Goal: Task Accomplishment & Management: Use online tool/utility

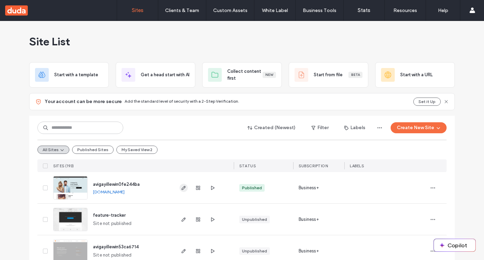
click at [181, 188] on icon "button" at bounding box center [183, 187] width 5 height 5
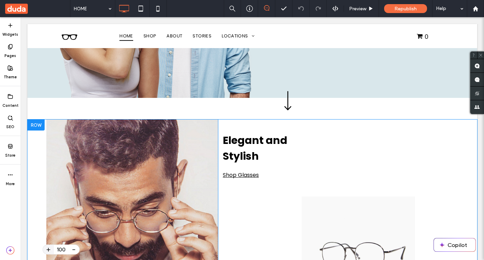
scroll to position [156, 0]
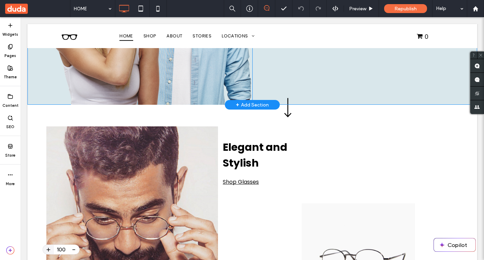
click at [268, 104] on div "+ Add Section" at bounding box center [252, 105] width 33 height 8
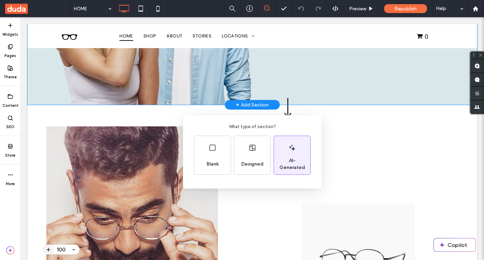
click at [293, 157] on div "AI-Generated" at bounding box center [292, 164] width 36 height 15
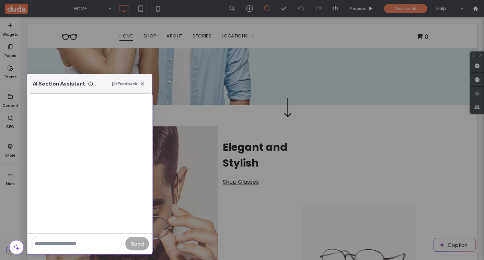
click at [72, 240] on input "text" at bounding box center [76, 243] width 91 height 13
type input "**********"
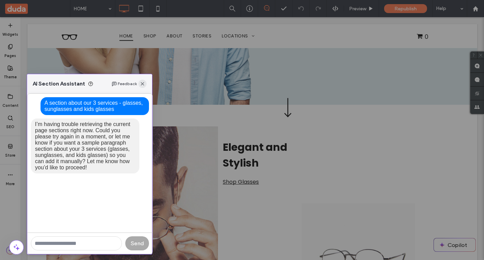
click at [145, 84] on span "button" at bounding box center [142, 84] width 8 height 8
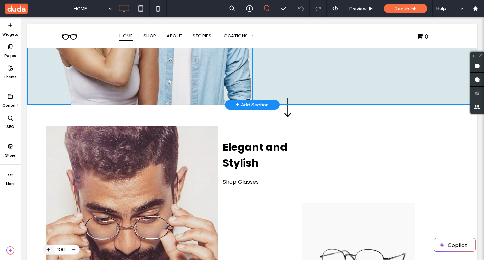
click at [242, 104] on div "+ Add Section" at bounding box center [252, 105] width 33 height 8
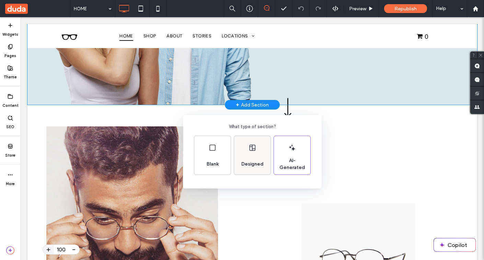
click at [251, 162] on span "Designed" at bounding box center [253, 164] width 28 height 7
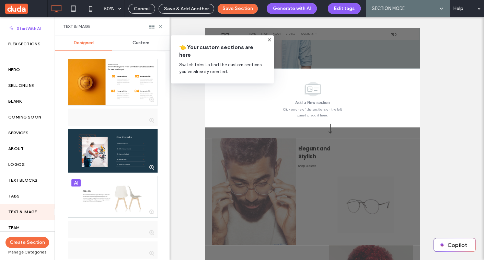
click at [269, 37] on icon at bounding box center [269, 39] width 5 height 5
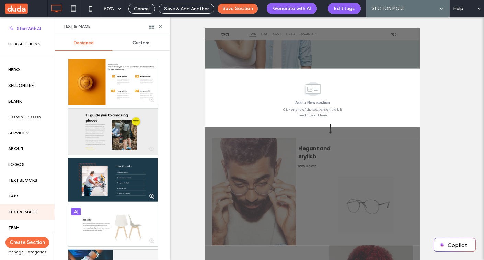
scroll to position [22, 0]
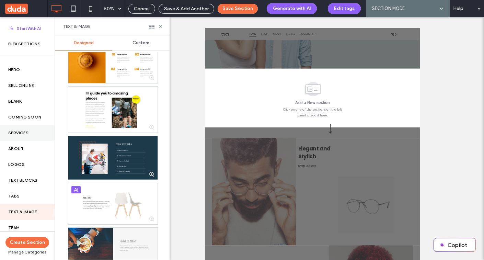
click at [34, 133] on label "Services" at bounding box center [27, 132] width 38 height 5
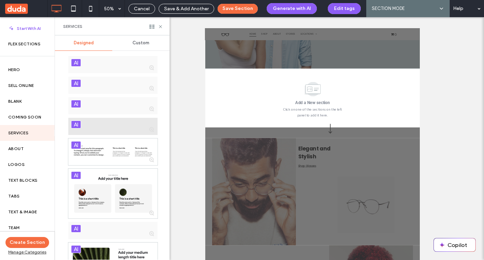
scroll to position [0, 0]
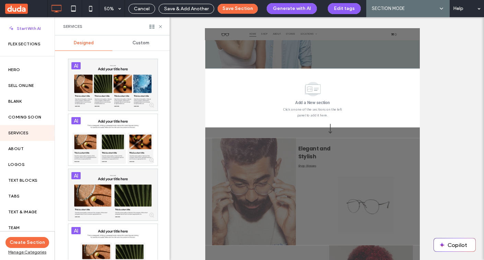
drag, startPoint x: 319, startPoint y: 163, endPoint x: 354, endPoint y: 152, distance: 36.7
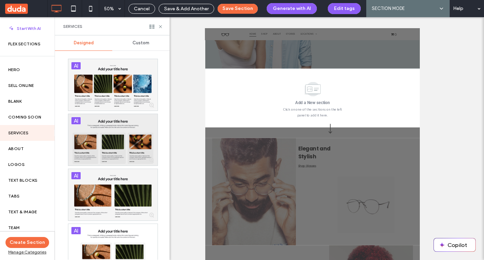
click at [121, 142] on div at bounding box center [112, 139] width 89 height 51
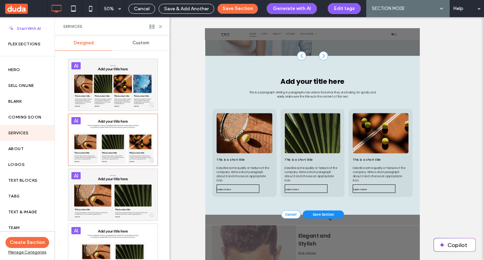
scroll to position [182, 0]
click at [237, 7] on button "Save Section" at bounding box center [238, 9] width 40 height 10
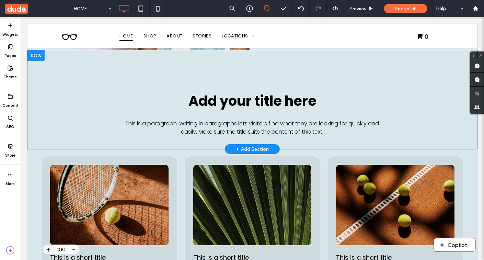
scroll to position [241, 0]
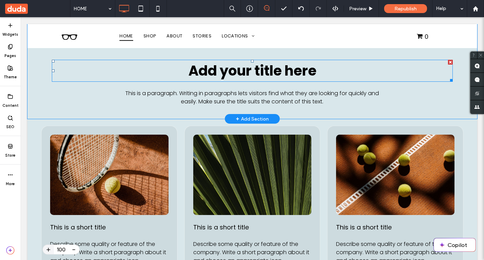
click at [252, 67] on span "Add your title here" at bounding box center [252, 70] width 128 height 19
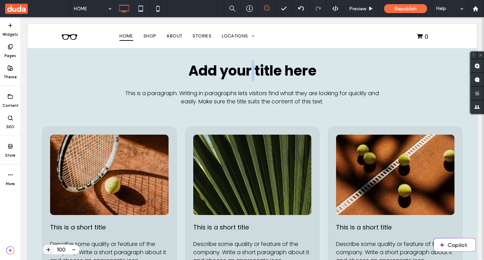
click at [252, 67] on span "Add your title here" at bounding box center [252, 70] width 128 height 19
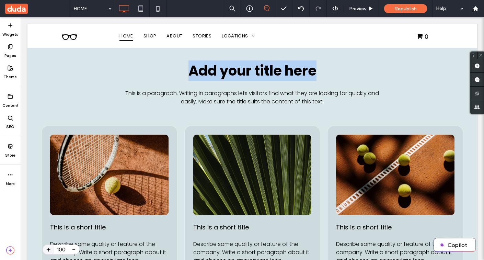
click at [252, 67] on span "Add your title here" at bounding box center [252, 70] width 128 height 19
type input "*******"
type input "**"
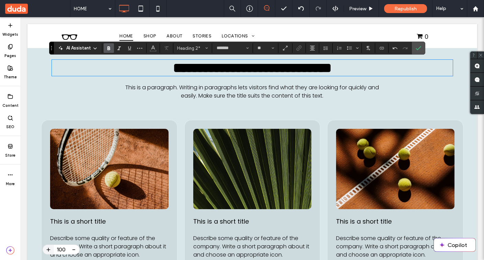
click at [228, 99] on span "This is a paragraph. Writing in paragraphs lets visitors find what they are loo…" at bounding box center [252, 91] width 254 height 16
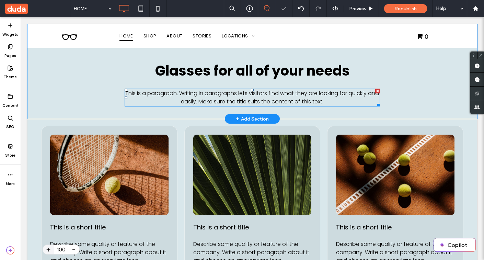
click at [220, 95] on span "This is a paragraph. Writing in paragraphs lets visitors find what they are loo…" at bounding box center [252, 97] width 254 height 16
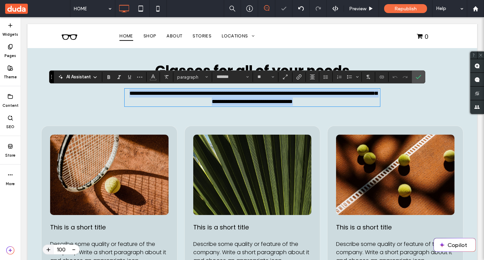
click at [220, 95] on span "**********" at bounding box center [253, 97] width 248 height 13
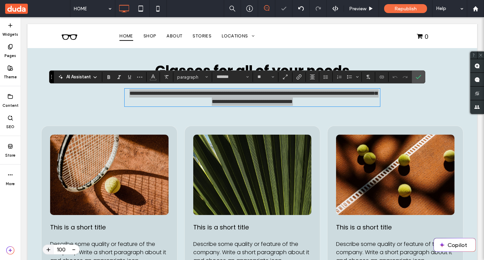
click at [92, 76] on icon at bounding box center [94, 77] width 5 height 5
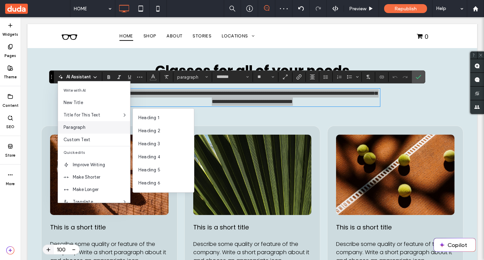
click at [80, 125] on span "Paragraph" at bounding box center [97, 127] width 67 height 7
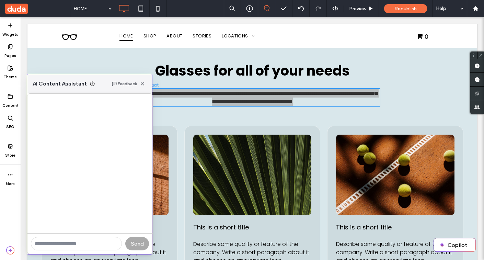
click at [68, 244] on input "text" at bounding box center [76, 243] width 91 height 13
type input "*"
type input "**********"
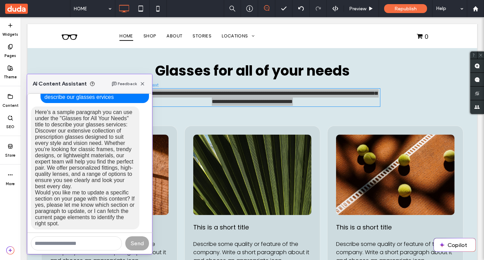
scroll to position [19, 0]
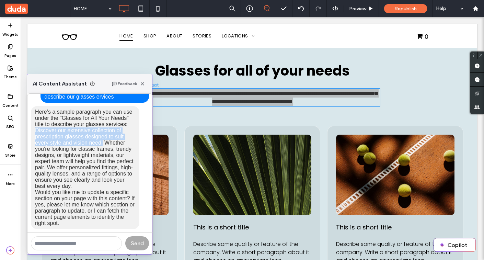
drag, startPoint x: 35, startPoint y: 131, endPoint x: 103, endPoint y: 142, distance: 69.5
click at [103, 142] on p "Discover our extensive collection of prescription glasses designed to suit ever…" at bounding box center [85, 158] width 100 height 62
copy p "Discover our extensive collection of prescription glasses designed to suit ever…"
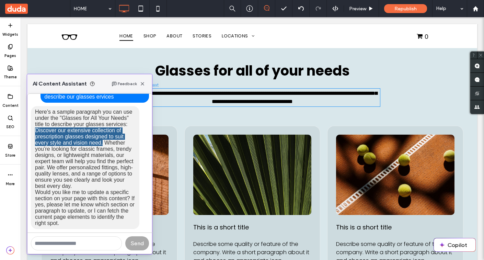
click at [204, 95] on span "**********" at bounding box center [253, 97] width 248 height 13
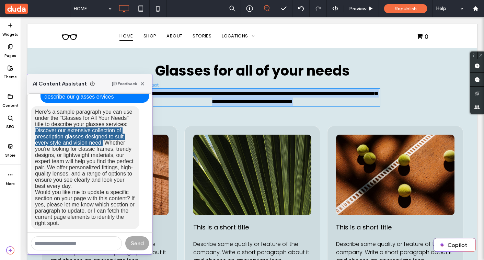
click at [204, 95] on span "**********" at bounding box center [253, 97] width 248 height 13
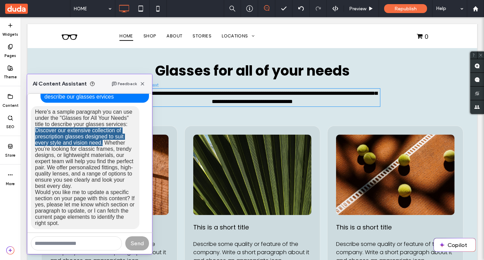
scroll to position [0, 0]
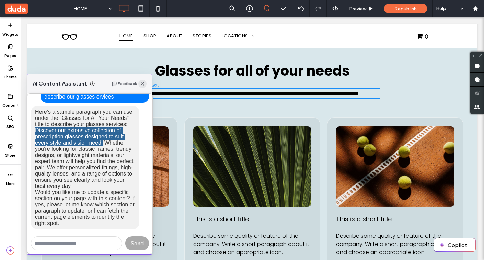
click at [140, 82] on icon "button" at bounding box center [142, 83] width 5 height 5
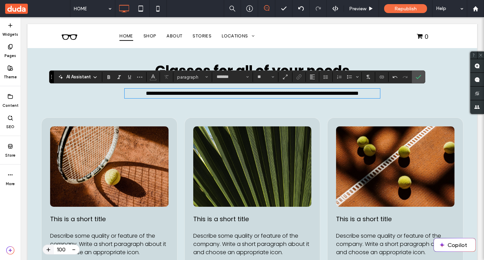
click at [160, 111] on div "**********" at bounding box center [252, 65] width 450 height 91
click at [245, 91] on span "**********" at bounding box center [252, 93] width 213 height 5
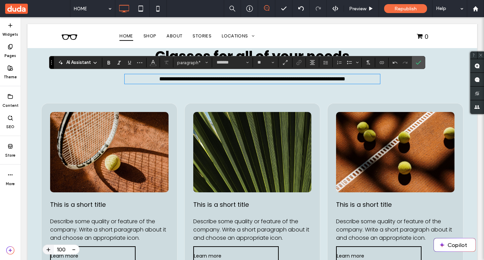
scroll to position [256, 0]
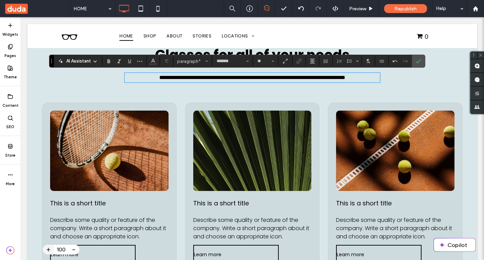
click at [126, 146] on div "Click To Paste" at bounding box center [109, 150] width 91 height 53
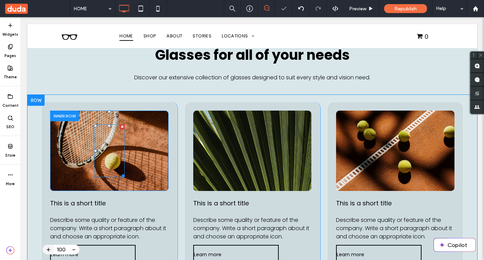
click at [111, 144] on div at bounding box center [109, 150] width 31 height 53
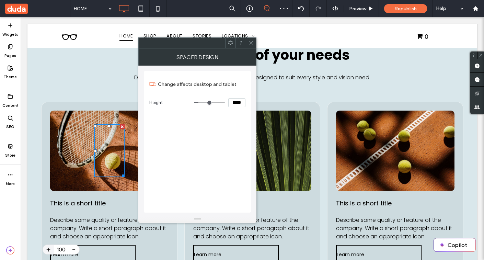
click at [77, 140] on div "Click To Paste" at bounding box center [109, 150] width 91 height 53
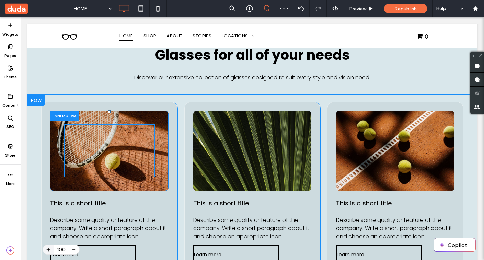
click at [83, 117] on div "Click To Paste" at bounding box center [109, 151] width 118 height 80
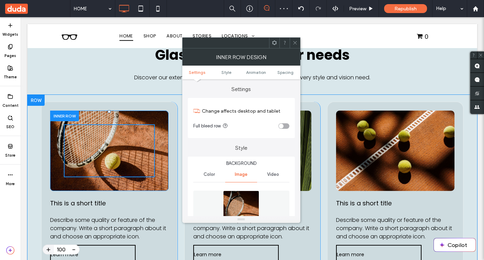
type input "**"
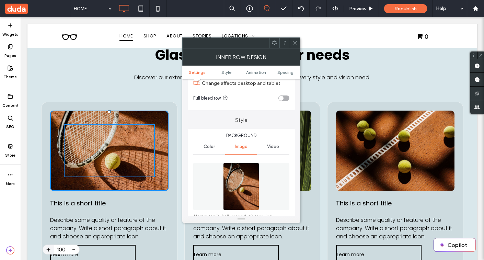
scroll to position [60, 0]
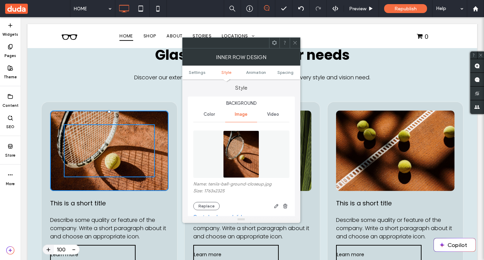
click at [237, 165] on img at bounding box center [241, 153] width 36 height 47
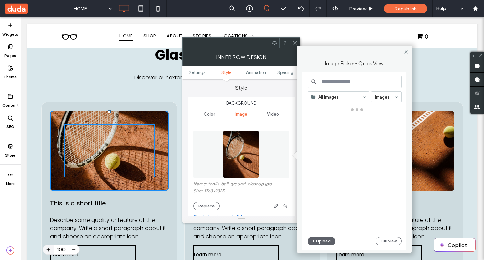
click at [331, 82] on input at bounding box center [355, 82] width 94 height 12
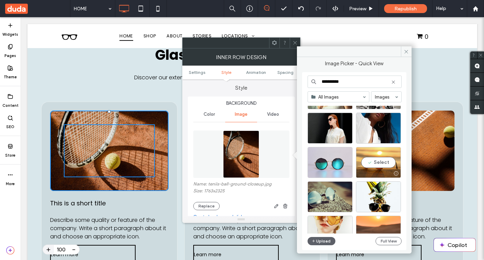
scroll to position [375, 0]
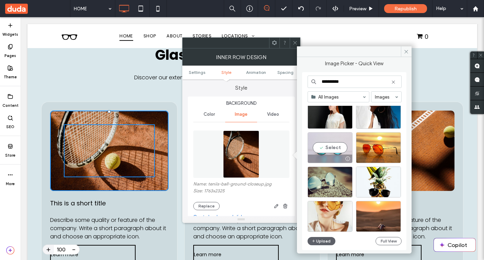
type input "**********"
click at [331, 148] on div "Select" at bounding box center [330, 147] width 45 height 31
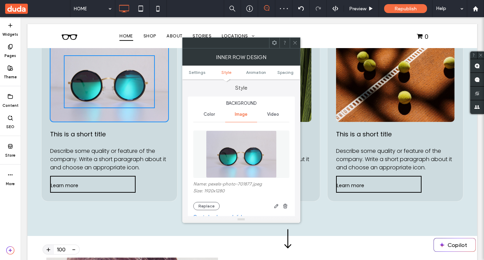
scroll to position [279, 0]
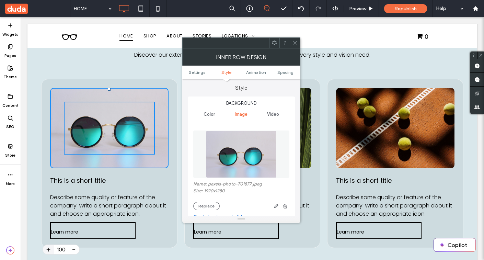
click at [294, 45] on icon at bounding box center [295, 42] width 5 height 5
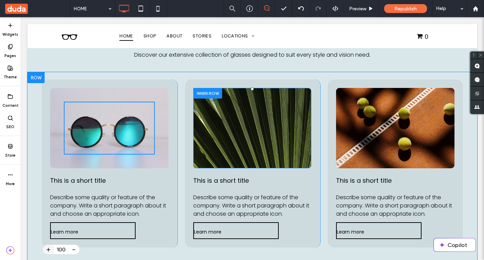
click at [218, 125] on div "Click To Paste" at bounding box center [252, 128] width 91 height 53
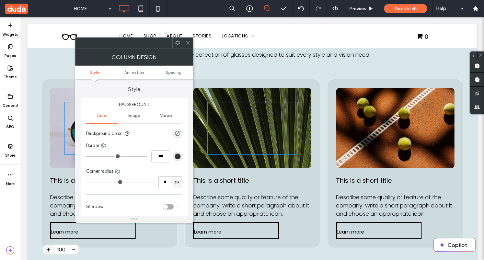
click at [135, 117] on span "Image" at bounding box center [134, 115] width 13 height 5
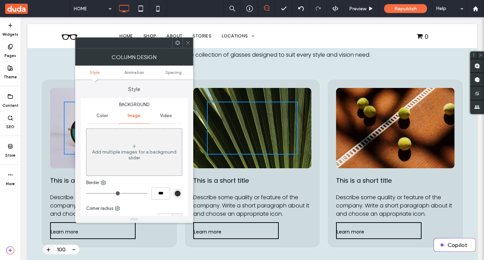
click at [217, 100] on div "Click To Paste" at bounding box center [252, 128] width 118 height 80
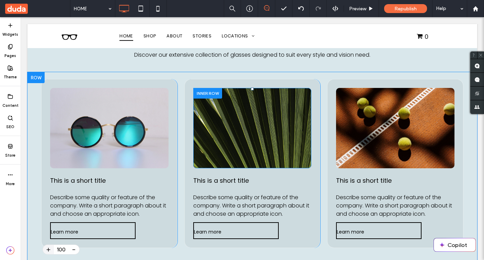
click at [209, 96] on div "Click To Paste" at bounding box center [252, 128] width 118 height 80
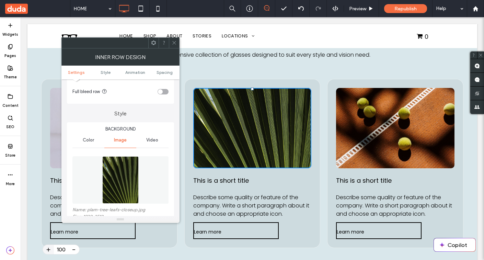
scroll to position [37, 0]
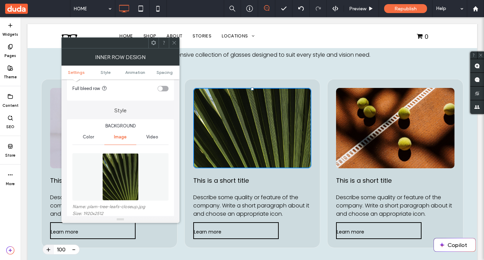
click at [119, 184] on img at bounding box center [120, 176] width 36 height 47
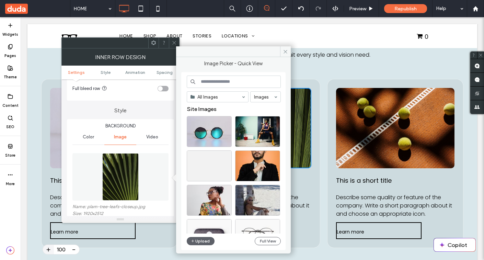
click at [227, 83] on input at bounding box center [234, 82] width 94 height 12
type input "*******"
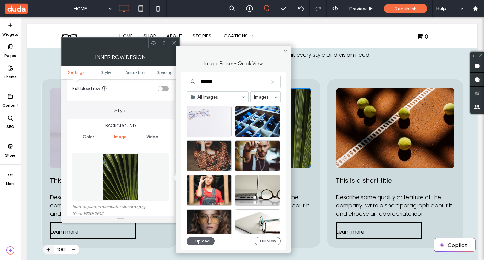
scroll to position [470, 0]
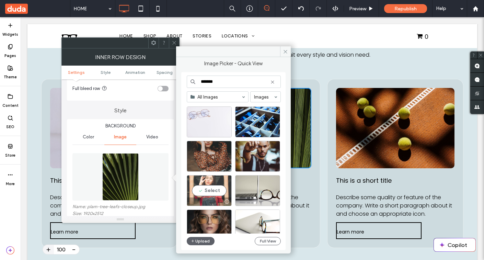
click at [210, 188] on div "Select" at bounding box center [209, 190] width 45 height 31
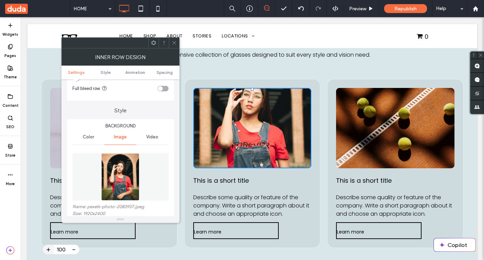
click at [172, 42] on icon at bounding box center [174, 42] width 5 height 5
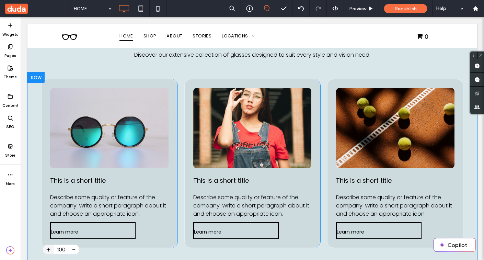
click at [70, 182] on span "This is a short title" at bounding box center [78, 180] width 56 height 9
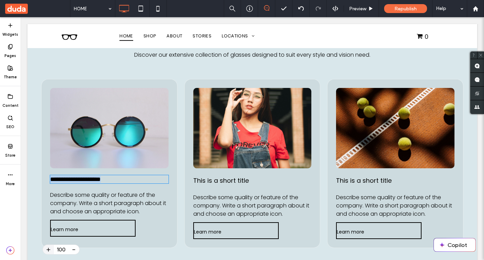
click at [70, 182] on span "**********" at bounding box center [75, 179] width 50 height 6
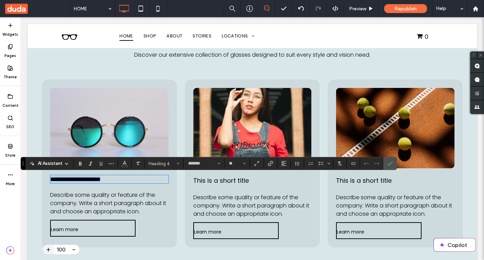
click at [70, 182] on span "**********" at bounding box center [75, 179] width 50 height 6
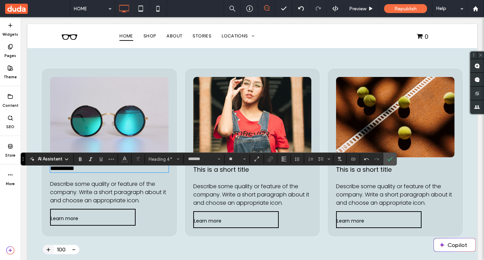
scroll to position [296, 0]
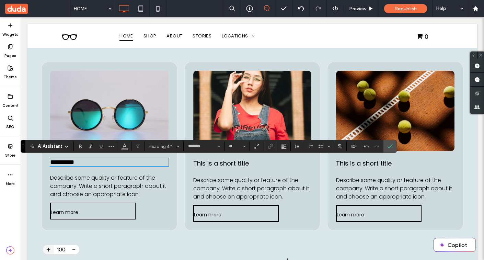
click at [234, 162] on span "This is a short title" at bounding box center [221, 163] width 56 height 9
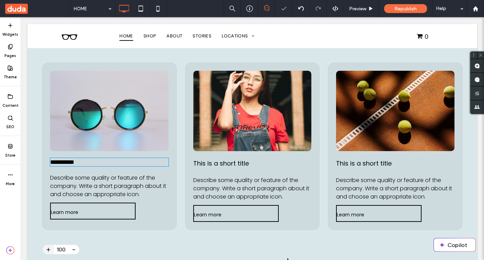
click at [234, 162] on span "This is a short title" at bounding box center [221, 163] width 56 height 9
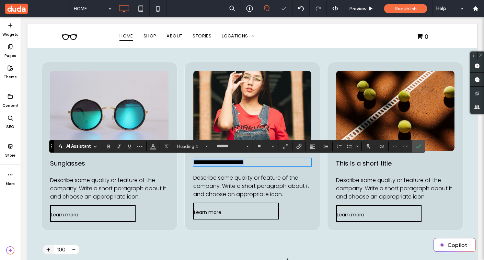
click at [234, 162] on span "**********" at bounding box center [218, 162] width 50 height 6
click at [410, 95] on div at bounding box center [395, 110] width 39 height 53
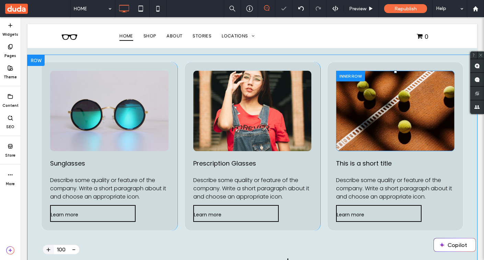
click at [371, 105] on div "Click To Paste" at bounding box center [395, 110] width 91 height 53
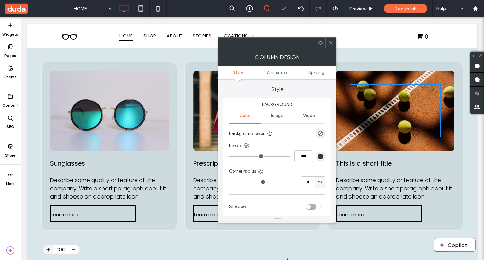
click at [354, 94] on div "Click To Paste" at bounding box center [395, 110] width 91 height 53
click at [346, 77] on div "Click To Paste" at bounding box center [395, 111] width 118 height 80
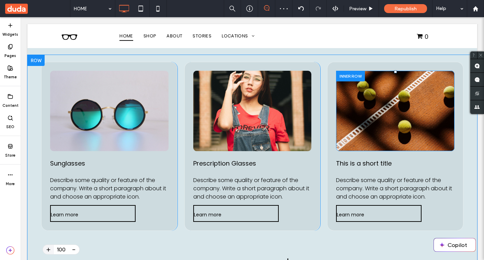
click at [354, 88] on div "Click To Paste" at bounding box center [395, 110] width 91 height 53
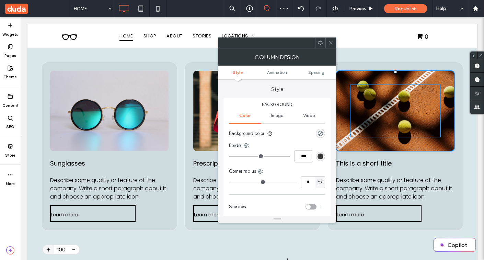
click at [349, 81] on div "Click To Paste" at bounding box center [395, 111] width 118 height 80
click at [271, 115] on span "Image" at bounding box center [277, 115] width 13 height 5
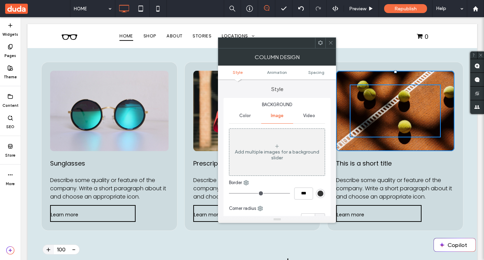
click at [254, 148] on div "Add multiple images for a background slider" at bounding box center [276, 151] width 95 height 45
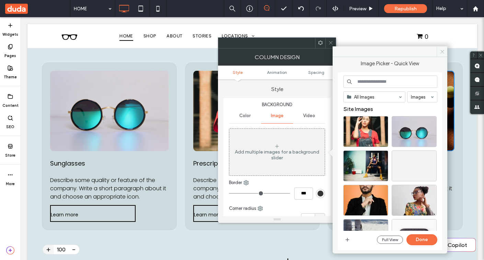
click at [445, 52] on icon at bounding box center [442, 51] width 5 height 5
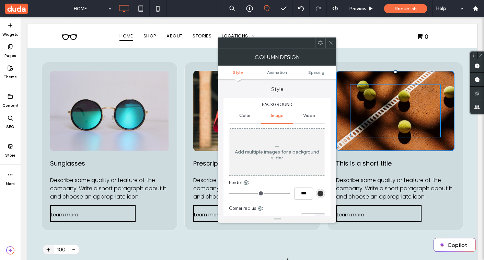
click at [332, 42] on use at bounding box center [330, 42] width 3 height 3
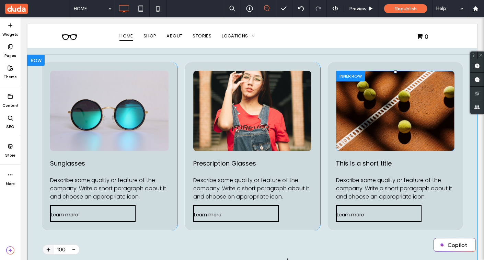
click at [346, 89] on div "Click To Paste" at bounding box center [395, 111] width 118 height 80
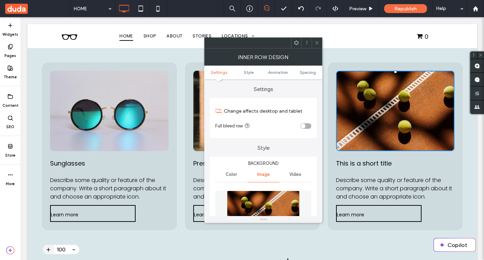
scroll to position [98, 0]
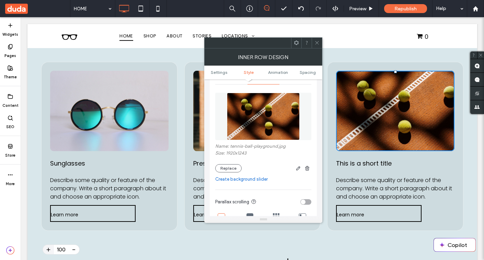
click at [263, 120] on img at bounding box center [263, 116] width 73 height 47
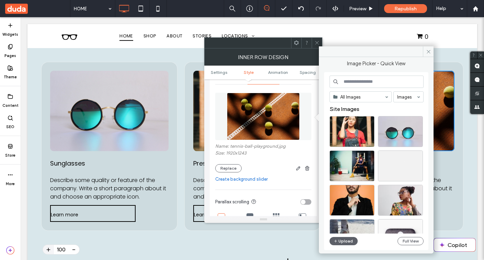
click at [358, 84] on input at bounding box center [377, 82] width 94 height 12
type input "**********"
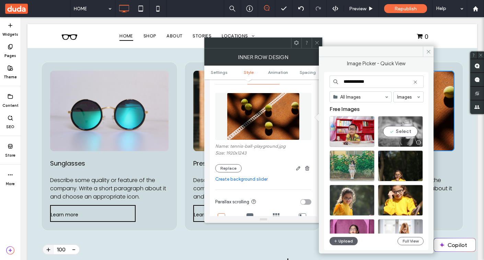
click at [401, 129] on div "Select" at bounding box center [400, 131] width 45 height 31
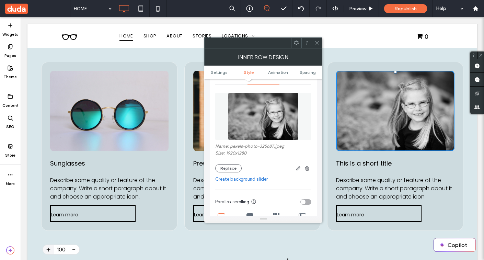
click at [267, 117] on img at bounding box center [263, 116] width 71 height 47
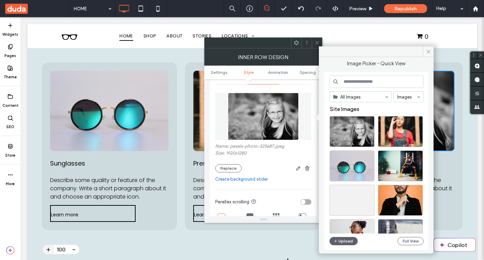
click at [353, 80] on input at bounding box center [377, 82] width 94 height 12
type input "**********"
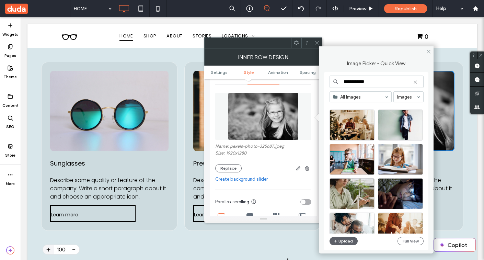
scroll to position [287, 0]
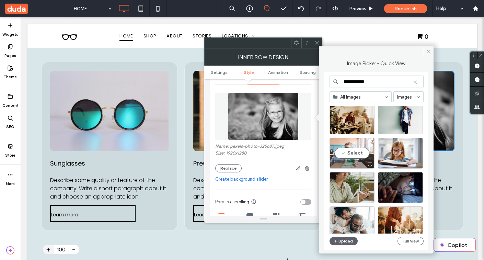
click at [352, 152] on div "Select" at bounding box center [352, 153] width 45 height 31
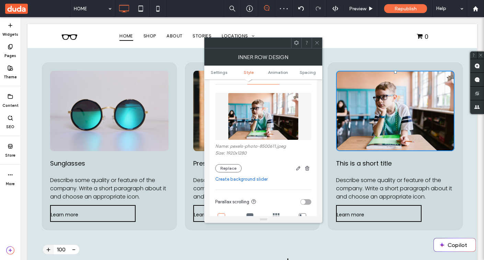
click at [113, 126] on div at bounding box center [109, 110] width 31 height 53
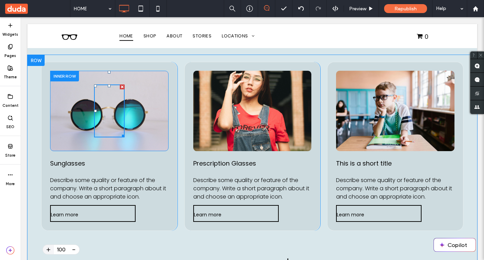
click at [146, 112] on div "Click To Paste" at bounding box center [109, 110] width 91 height 53
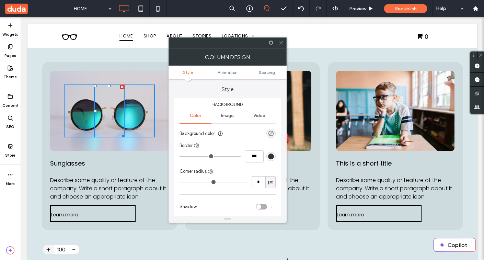
click at [116, 76] on div "Click To Paste" at bounding box center [109, 111] width 118 height 80
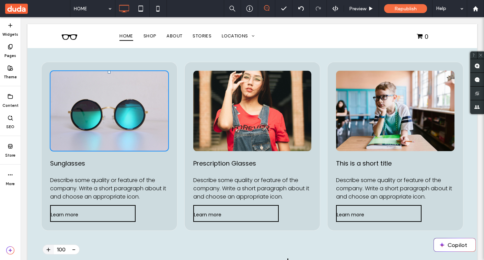
click at [111, 78] on div "Click To Paste" at bounding box center [109, 111] width 118 height 80
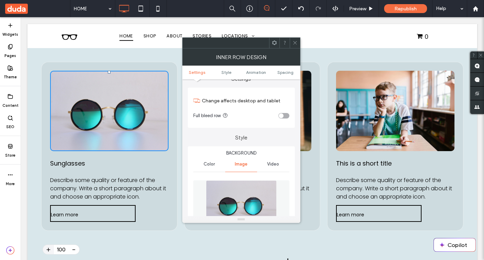
scroll to position [24, 0]
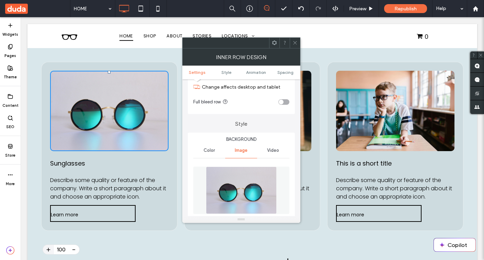
click at [236, 189] on img at bounding box center [241, 190] width 71 height 47
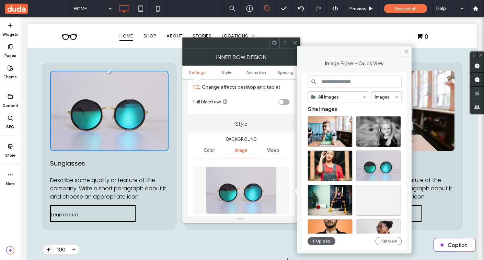
click at [324, 79] on input at bounding box center [355, 82] width 94 height 12
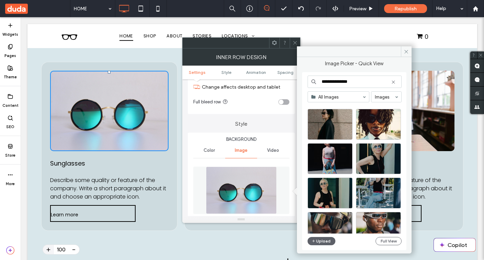
scroll to position [686, 0]
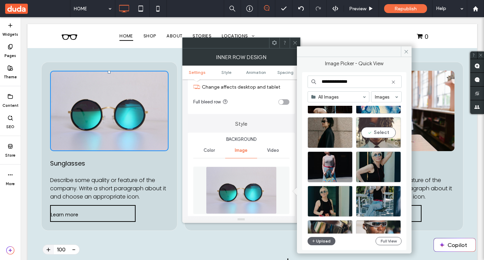
type input "**********"
click at [377, 131] on div "Select" at bounding box center [378, 132] width 45 height 31
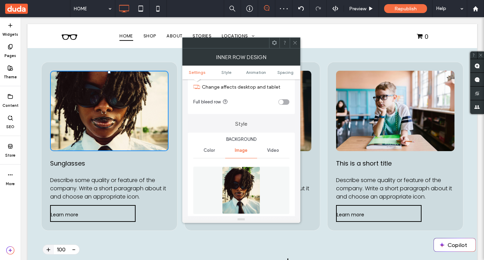
click at [294, 43] on icon at bounding box center [295, 42] width 5 height 5
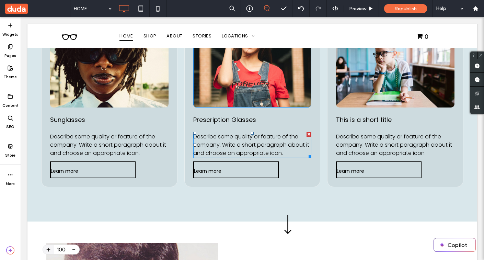
scroll to position [335, 0]
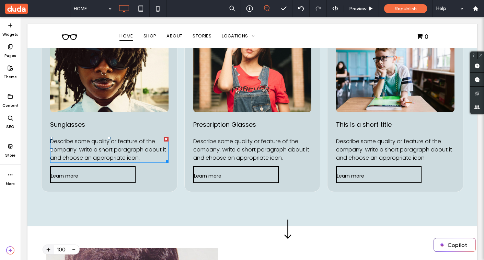
click at [127, 149] on span "Describe some quality or feature of the company. Write a short paragraph about …" at bounding box center [108, 149] width 116 height 24
type input "*******"
type input "**"
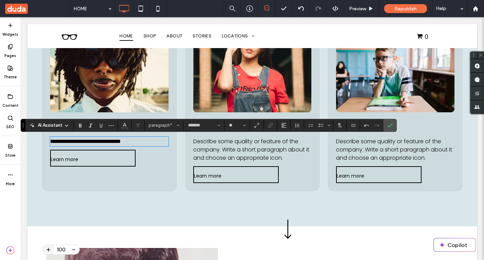
click at [265, 153] on span "Describe some quality or feature of the company. Write a short paragraph about …" at bounding box center [251, 149] width 116 height 24
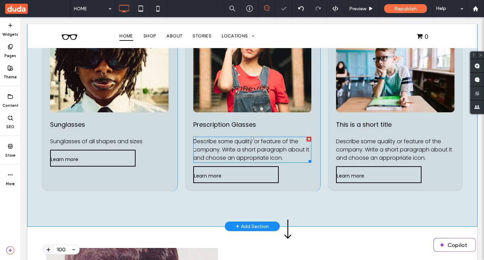
click at [265, 153] on span "Describe some quality or feature of the company. Write a short paragraph about …" at bounding box center [251, 149] width 116 height 24
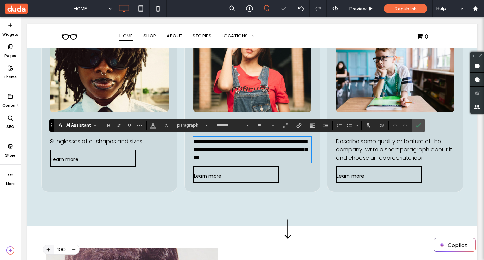
click at [265, 153] on span "**********" at bounding box center [250, 150] width 114 height 22
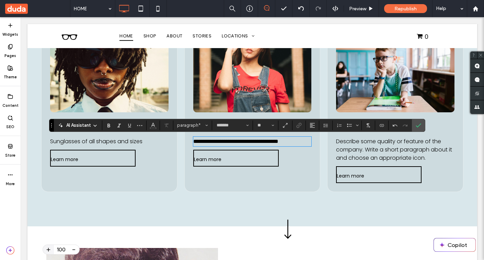
click at [400, 147] on span "Describe some quality or feature of the company. Write a short paragraph about …" at bounding box center [394, 149] width 116 height 24
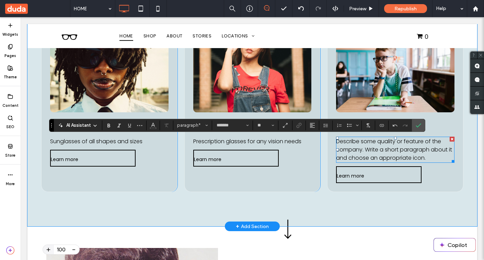
click at [400, 147] on span "Describe some quality or feature of the company. Write a short paragraph about …" at bounding box center [394, 149] width 116 height 24
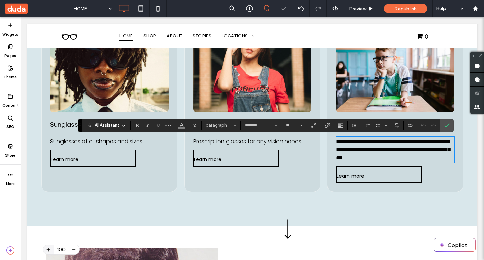
click at [400, 147] on span "**********" at bounding box center [393, 150] width 114 height 22
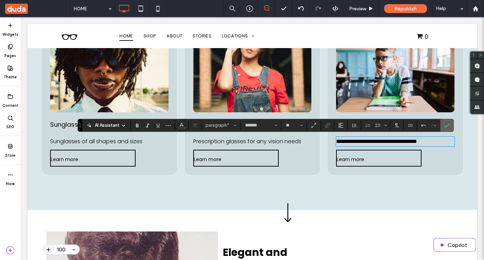
click at [450, 126] on label "Confirm" at bounding box center [447, 125] width 10 height 12
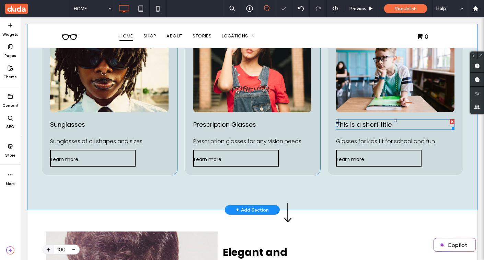
click at [355, 125] on span "This is a short title" at bounding box center [364, 124] width 56 height 9
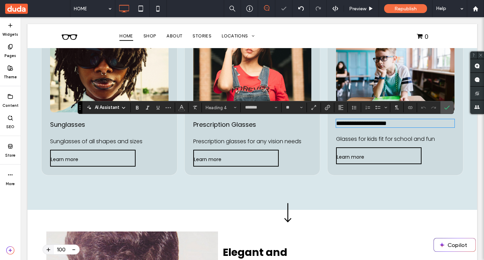
click at [355, 125] on span "**********" at bounding box center [361, 123] width 50 height 6
click at [398, 179] on div "**********" at bounding box center [252, 113] width 450 height 194
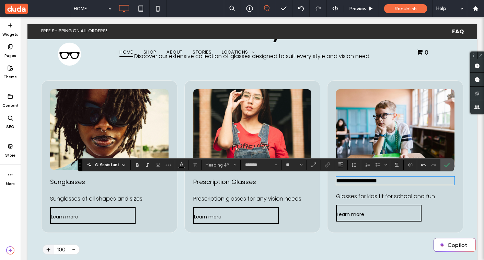
scroll to position [0, 0]
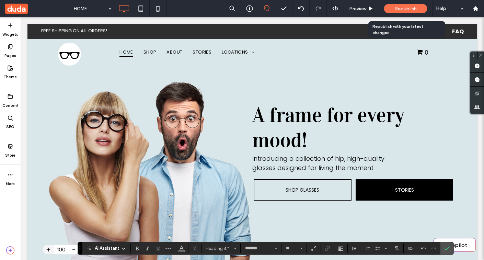
click at [400, 13] on div "Republish" at bounding box center [405, 8] width 43 height 17
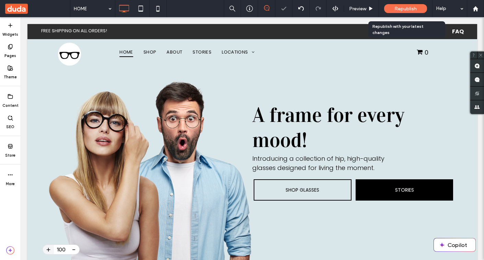
click at [399, 9] on span "Republish" at bounding box center [405, 9] width 22 height 6
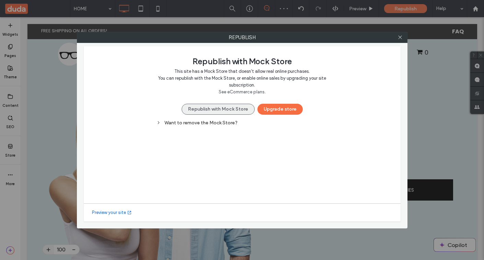
click at [241, 108] on button "Republish with Mock Store" at bounding box center [218, 109] width 73 height 11
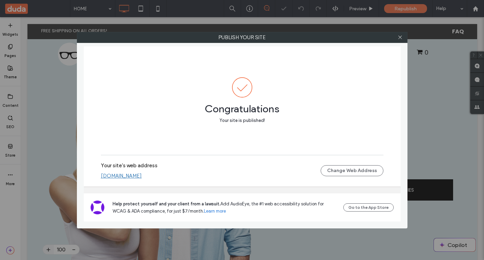
click at [142, 176] on link "[DOMAIN_NAME]" at bounding box center [121, 176] width 41 height 6
click at [142, 174] on link "[DOMAIN_NAME]" at bounding box center [121, 176] width 41 height 6
